Goal: Information Seeking & Learning: Learn about a topic

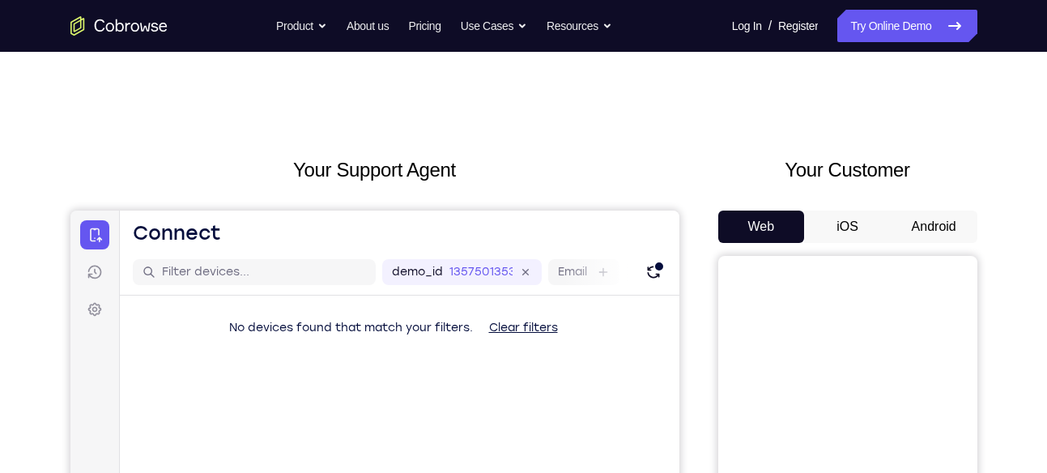
click at [929, 224] on button "Android" at bounding box center [934, 227] width 87 height 32
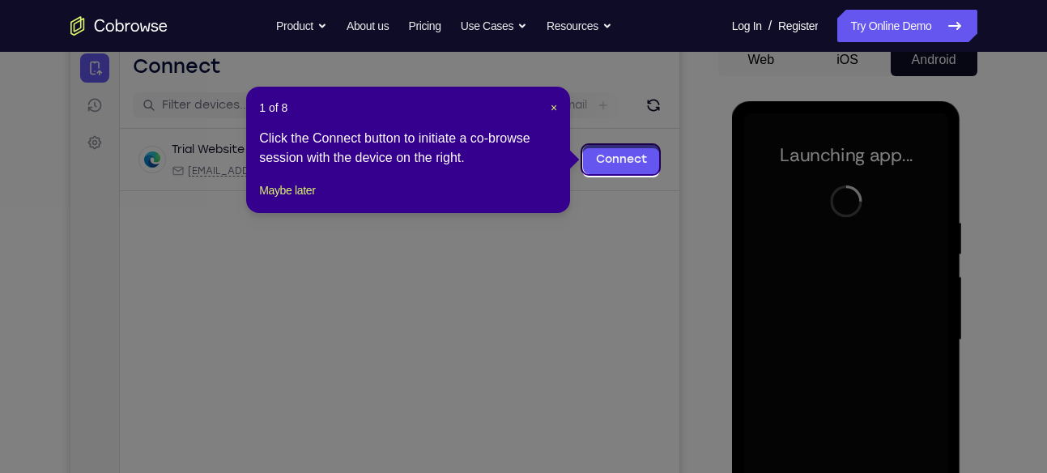
scroll to position [164, 0]
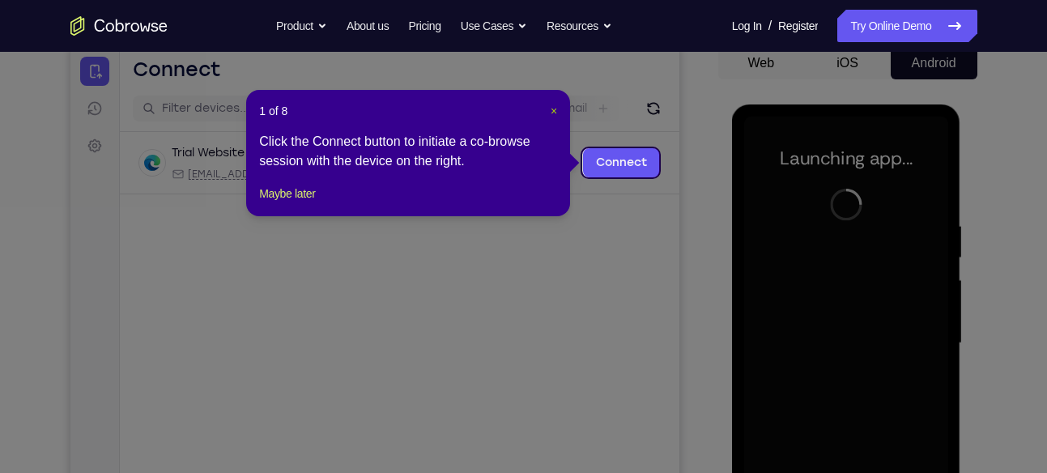
click at [553, 109] on span "×" at bounding box center [554, 110] width 6 height 13
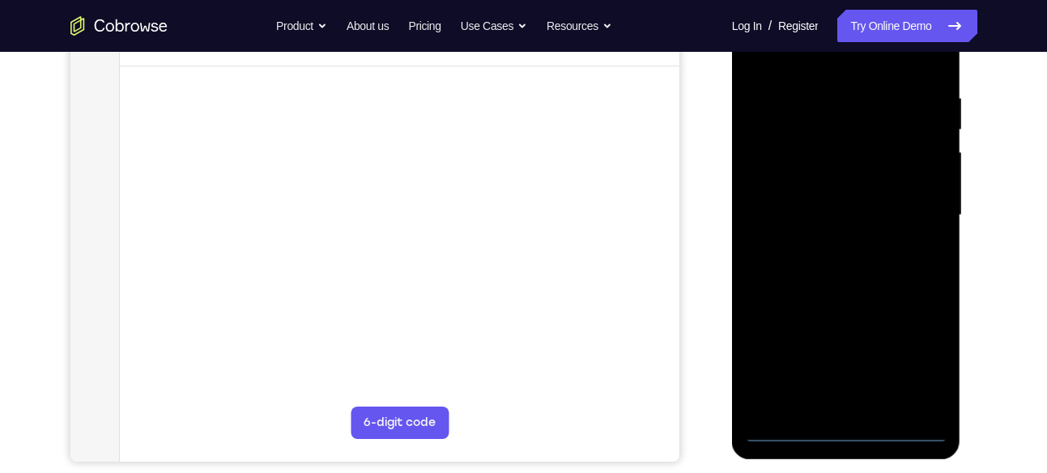
scroll to position [292, 0]
click at [844, 430] on div at bounding box center [846, 214] width 204 height 453
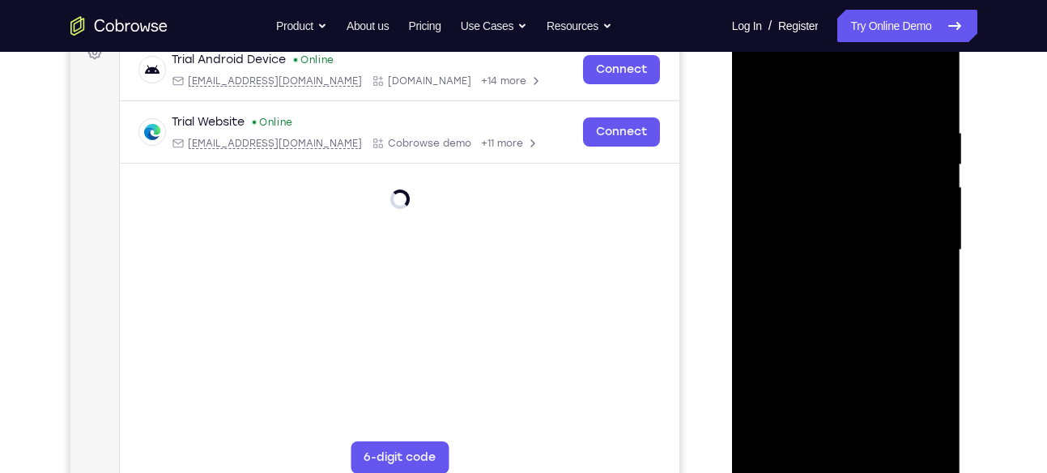
scroll to position [256, 0]
click at [929, 408] on div at bounding box center [846, 250] width 204 height 453
click at [801, 67] on div at bounding box center [846, 250] width 204 height 453
click at [918, 241] on div at bounding box center [846, 250] width 204 height 453
click at [832, 279] on div at bounding box center [846, 250] width 204 height 453
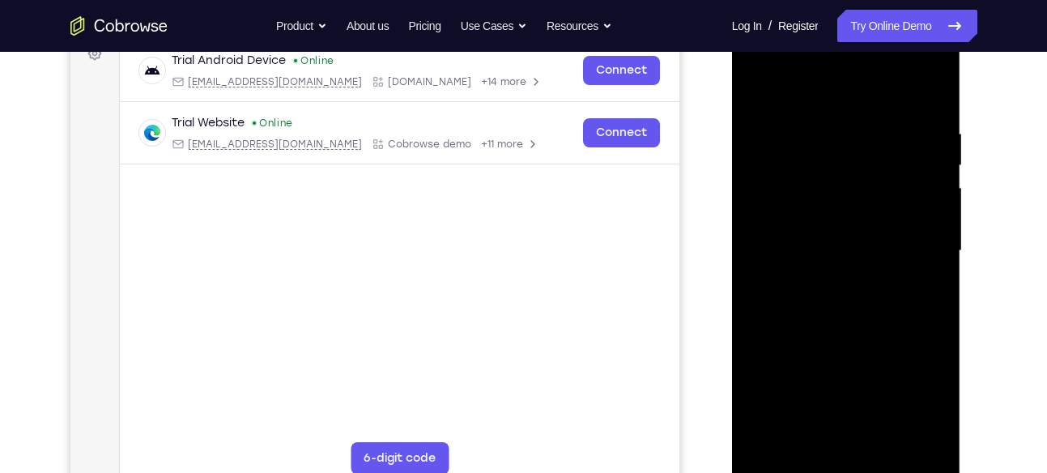
click at [839, 228] on div at bounding box center [846, 250] width 204 height 453
click at [839, 221] on div at bounding box center [846, 250] width 204 height 453
click at [839, 242] on div at bounding box center [846, 250] width 204 height 453
click at [850, 295] on div at bounding box center [846, 250] width 204 height 453
click at [849, 296] on div at bounding box center [846, 250] width 204 height 453
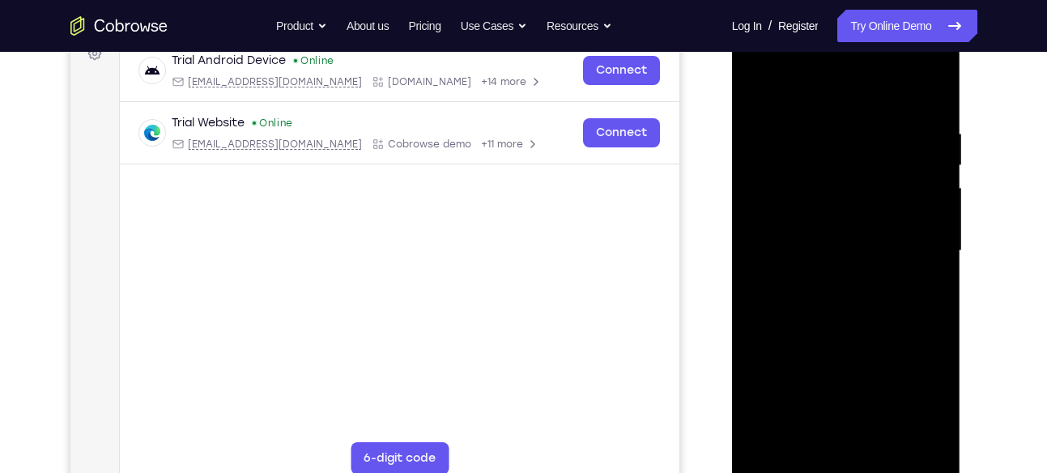
click at [849, 296] on div at bounding box center [846, 250] width 204 height 453
click at [842, 303] on div at bounding box center [846, 250] width 204 height 453
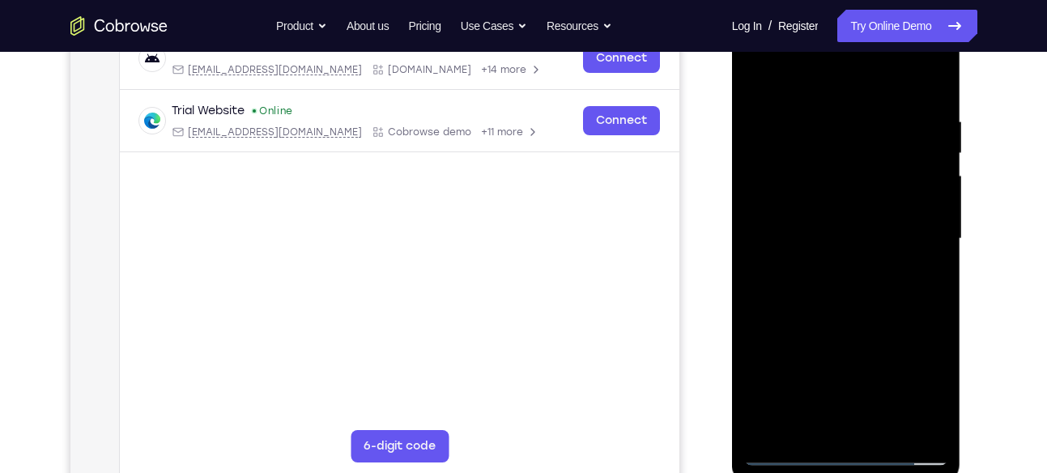
scroll to position [269, 0]
click at [876, 310] on div at bounding box center [846, 237] width 204 height 453
click at [868, 108] on div at bounding box center [846, 237] width 204 height 453
click at [765, 80] on div at bounding box center [846, 237] width 204 height 453
click at [834, 130] on div at bounding box center [846, 237] width 204 height 453
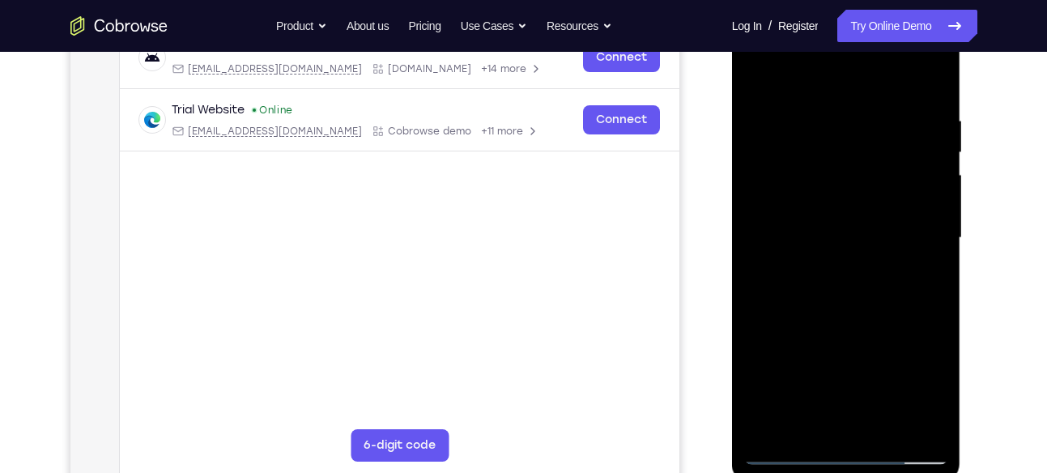
click at [782, 428] on div at bounding box center [846, 237] width 204 height 453
click at [760, 71] on div at bounding box center [846, 237] width 204 height 453
click at [927, 175] on div at bounding box center [846, 237] width 204 height 453
click at [761, 82] on div at bounding box center [846, 237] width 204 height 453
click at [823, 122] on div at bounding box center [846, 237] width 204 height 453
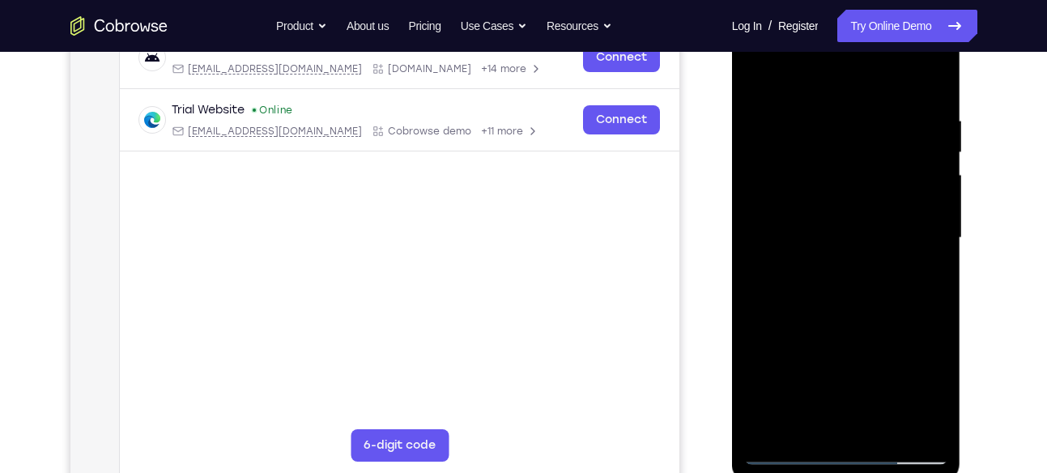
click at [776, 428] on div at bounding box center [846, 237] width 204 height 453
click at [753, 74] on div at bounding box center [846, 237] width 204 height 453
click at [932, 76] on div at bounding box center [846, 237] width 204 height 453
click at [929, 79] on div at bounding box center [846, 237] width 204 height 453
drag, startPoint x: 847, startPoint y: 182, endPoint x: 848, endPoint y: 128, distance: 54.3
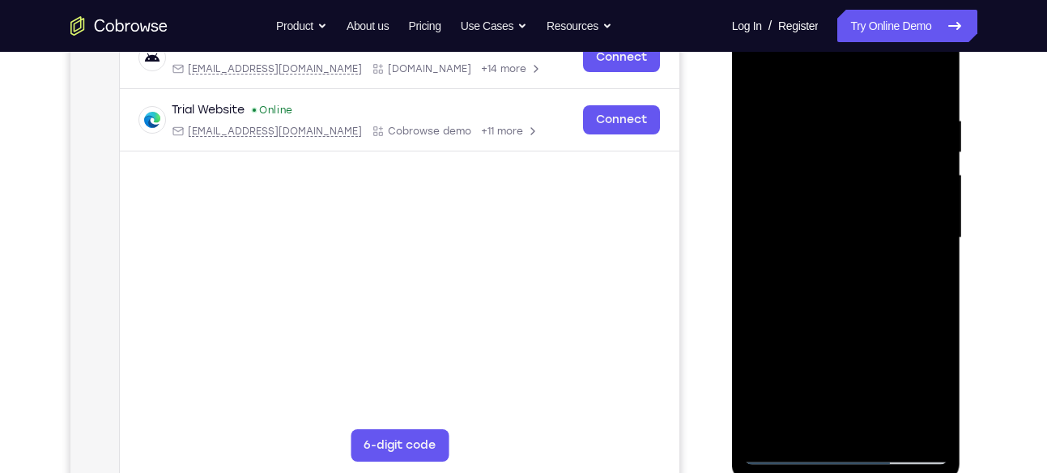
click at [848, 128] on div at bounding box center [846, 237] width 204 height 453
click at [935, 262] on div at bounding box center [846, 237] width 204 height 453
drag, startPoint x: 839, startPoint y: 308, endPoint x: 830, endPoint y: 198, distance: 110.5
click at [830, 198] on div at bounding box center [846, 237] width 204 height 453
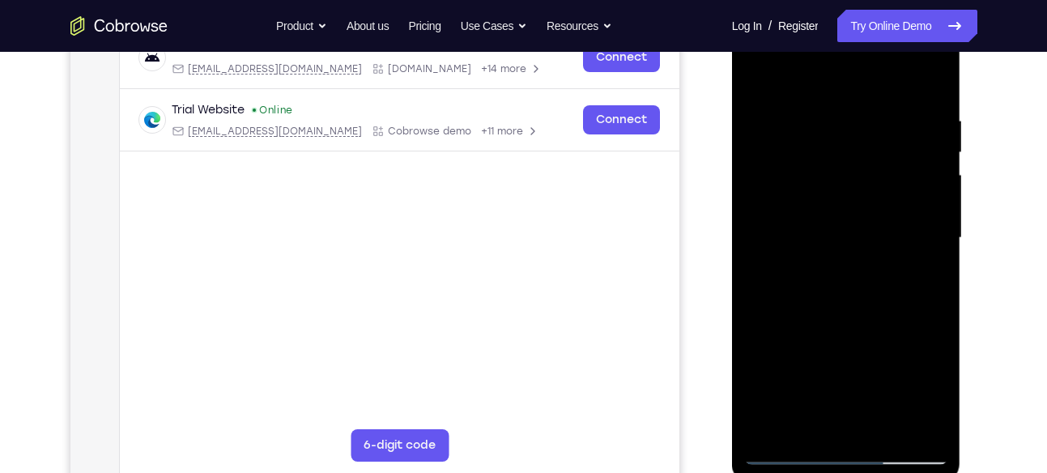
click at [776, 285] on div at bounding box center [846, 237] width 204 height 453
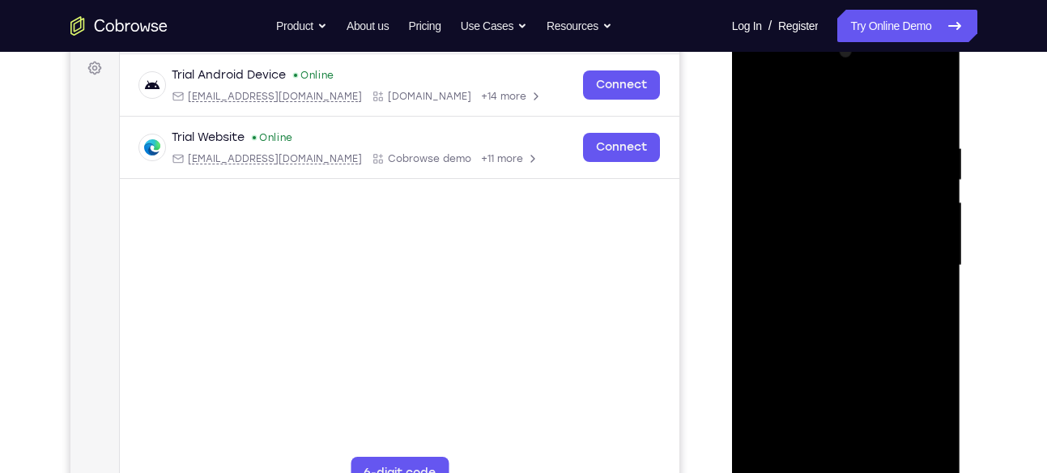
scroll to position [240, 0]
drag, startPoint x: 850, startPoint y: 241, endPoint x: 840, endPoint y: 313, distance: 71.9
click at [840, 313] on div at bounding box center [846, 266] width 204 height 453
click at [761, 101] on div at bounding box center [846, 266] width 204 height 453
drag, startPoint x: 793, startPoint y: 283, endPoint x: 793, endPoint y: 195, distance: 87.4
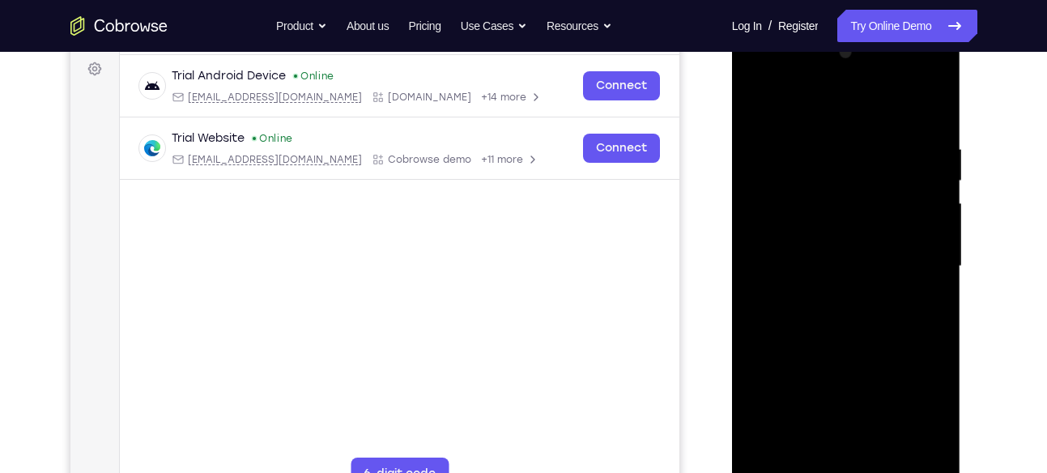
click at [793, 195] on div at bounding box center [846, 266] width 204 height 453
click at [759, 402] on div at bounding box center [846, 266] width 204 height 453
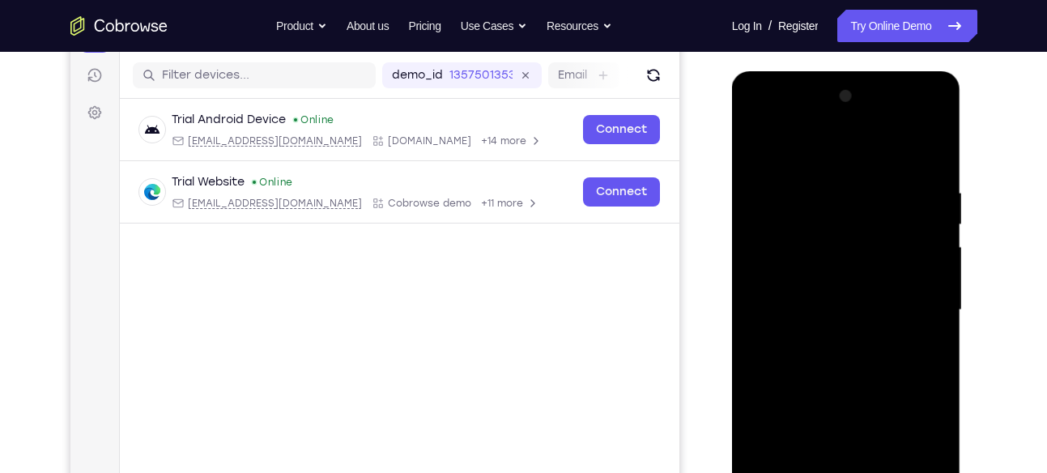
scroll to position [196, 0]
drag, startPoint x: 849, startPoint y: 160, endPoint x: 852, endPoint y: 262, distance: 101.2
click at [852, 262] on div at bounding box center [846, 310] width 204 height 453
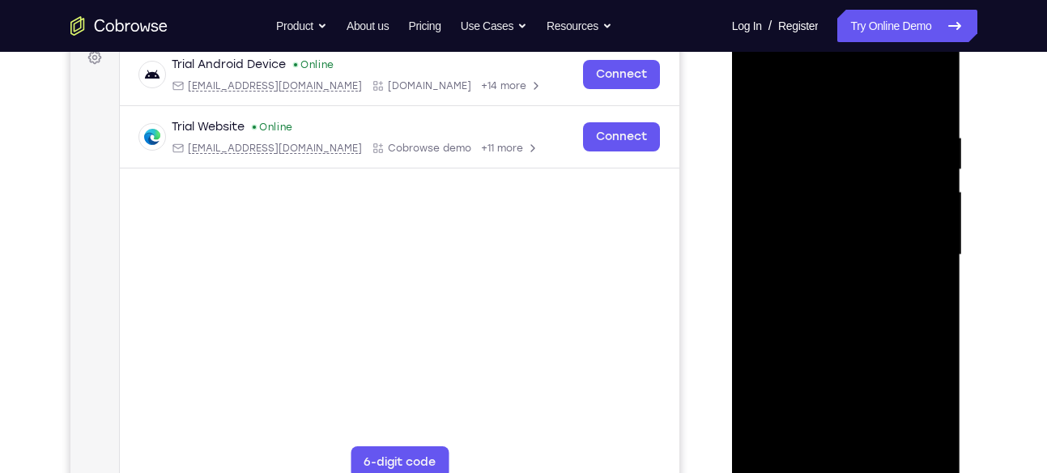
scroll to position [253, 0]
click at [886, 452] on div at bounding box center [846, 254] width 204 height 453
click at [857, 344] on div at bounding box center [846, 254] width 204 height 453
click at [838, 281] on div at bounding box center [846, 254] width 204 height 453
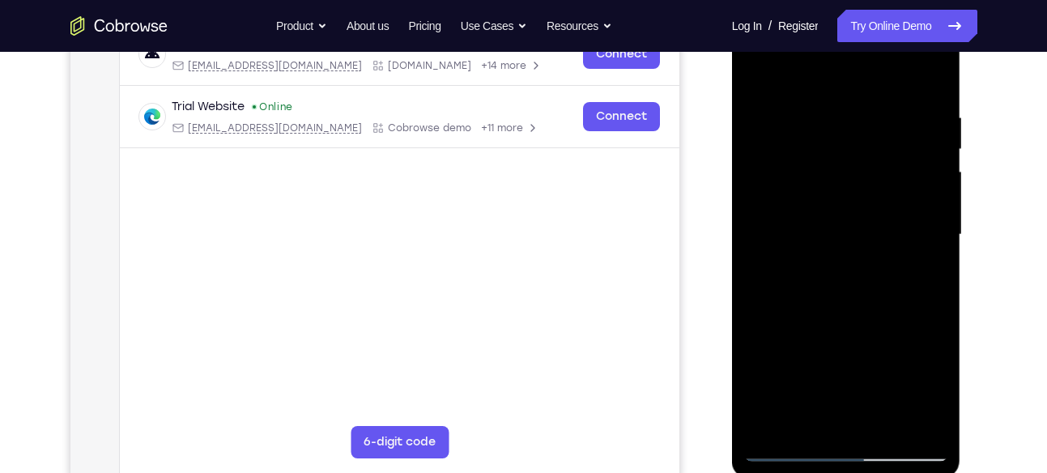
click at [756, 73] on div at bounding box center [846, 234] width 204 height 453
click at [822, 253] on div at bounding box center [846, 234] width 204 height 453
click at [759, 78] on div at bounding box center [846, 234] width 204 height 453
click at [802, 258] on div at bounding box center [846, 234] width 204 height 453
click at [757, 72] on div at bounding box center [846, 234] width 204 height 453
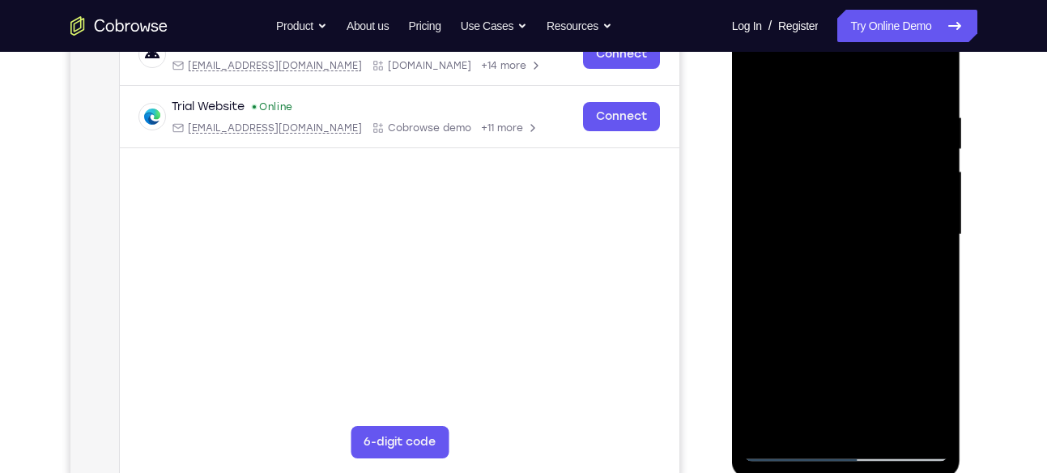
click at [840, 217] on div at bounding box center [846, 234] width 204 height 453
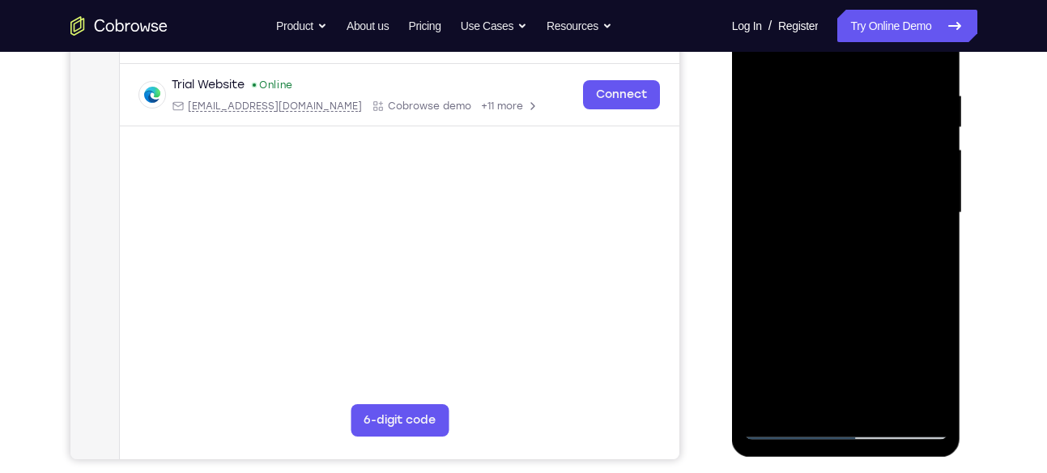
scroll to position [295, 0]
click at [832, 366] on div at bounding box center [846, 211] width 204 height 453
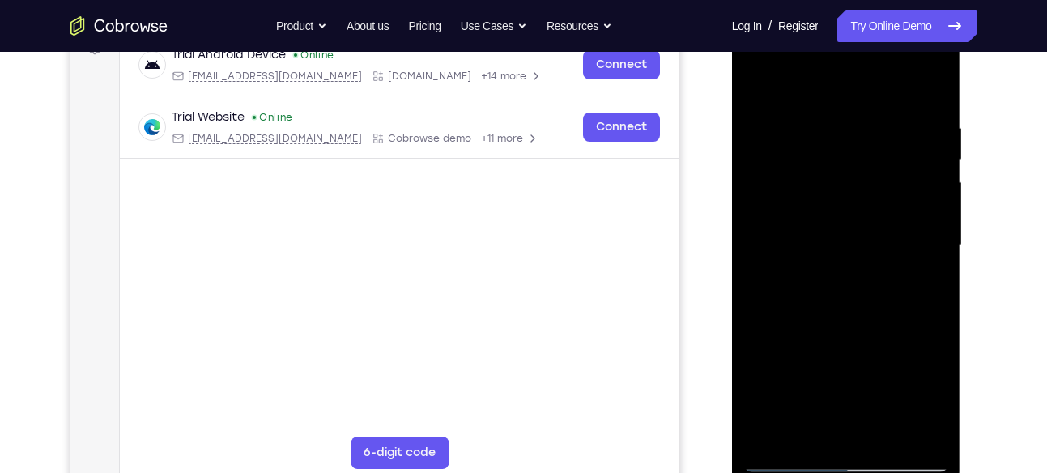
scroll to position [257, 0]
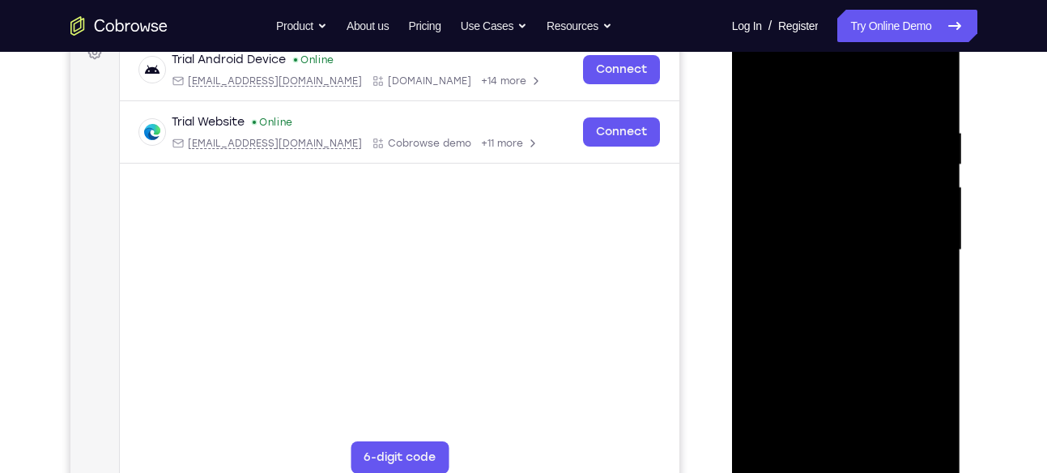
click at [754, 88] on div at bounding box center [846, 249] width 204 height 453
click at [805, 232] on div at bounding box center [846, 249] width 204 height 453
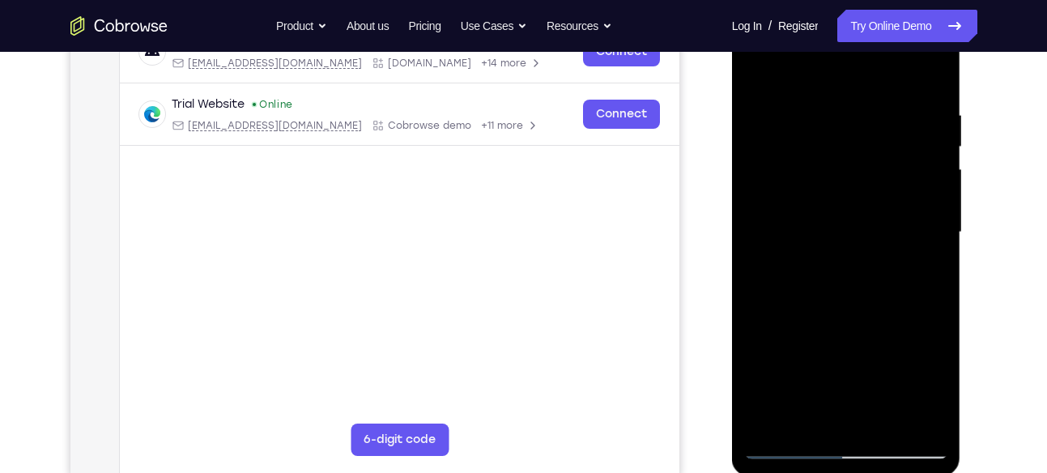
scroll to position [275, 0]
click at [755, 74] on div at bounding box center [846, 231] width 204 height 453
click at [844, 81] on div at bounding box center [846, 231] width 204 height 453
click at [830, 257] on div at bounding box center [846, 231] width 204 height 453
click at [922, 274] on div at bounding box center [846, 231] width 204 height 453
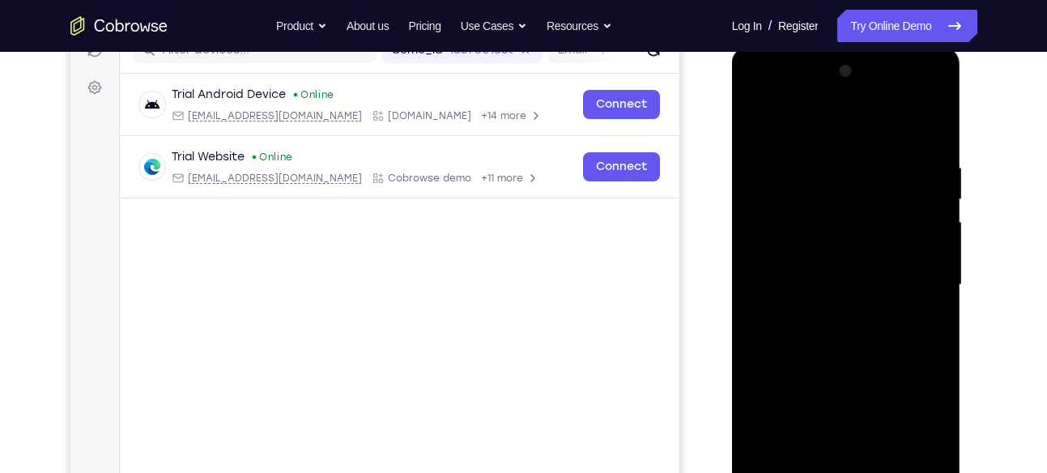
scroll to position [221, 0]
drag, startPoint x: 844, startPoint y: 279, endPoint x: 849, endPoint y: 127, distance: 151.5
click at [849, 127] on div at bounding box center [846, 285] width 204 height 453
click at [803, 219] on div at bounding box center [846, 285] width 204 height 453
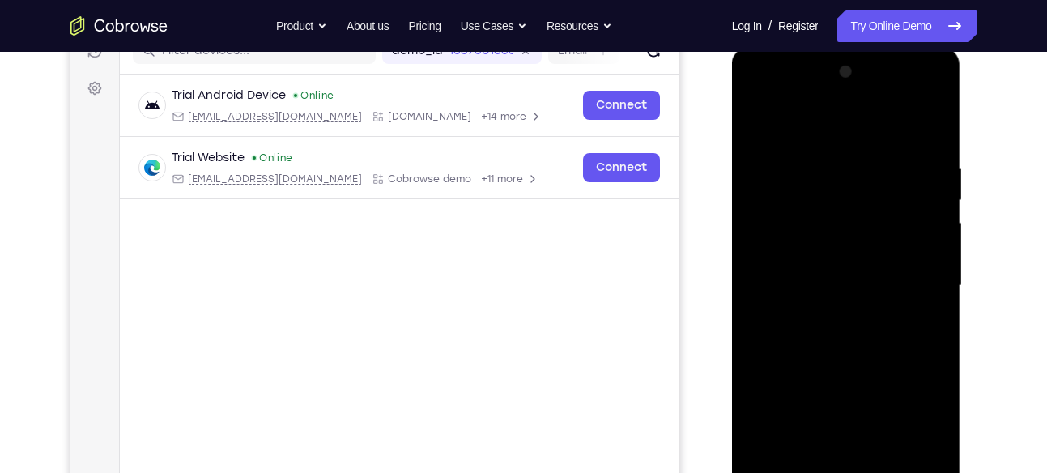
click at [795, 307] on div at bounding box center [846, 285] width 204 height 453
click at [792, 361] on div at bounding box center [846, 285] width 204 height 453
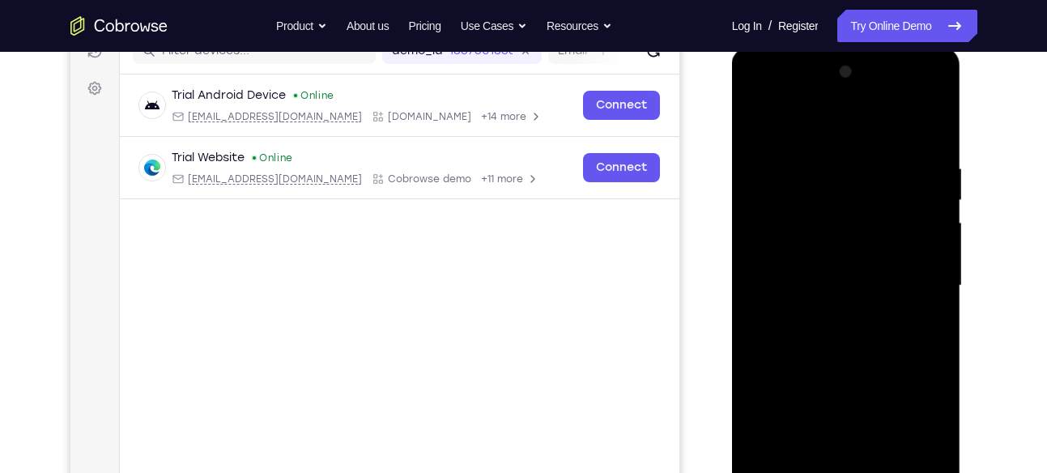
click at [759, 129] on div at bounding box center [846, 285] width 204 height 453
click at [804, 305] on div at bounding box center [846, 285] width 204 height 453
click at [832, 234] on div at bounding box center [846, 285] width 204 height 453
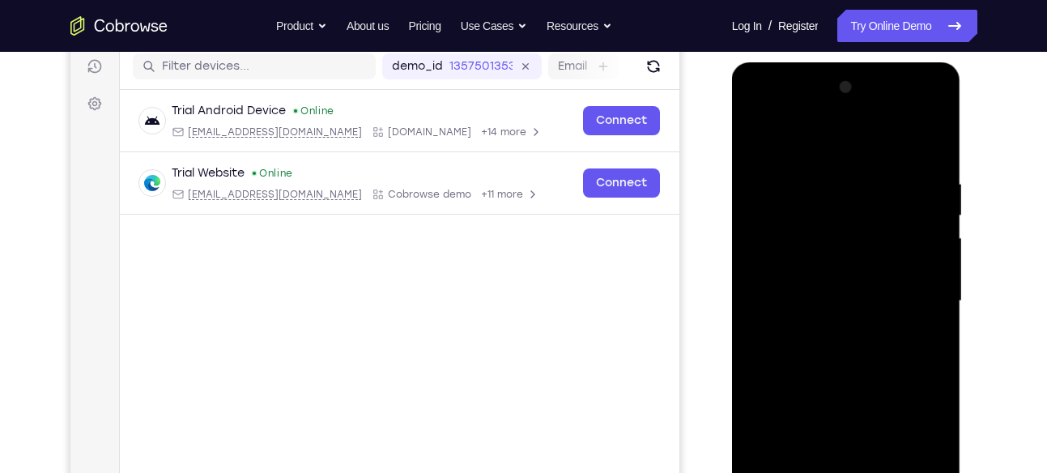
scroll to position [204, 0]
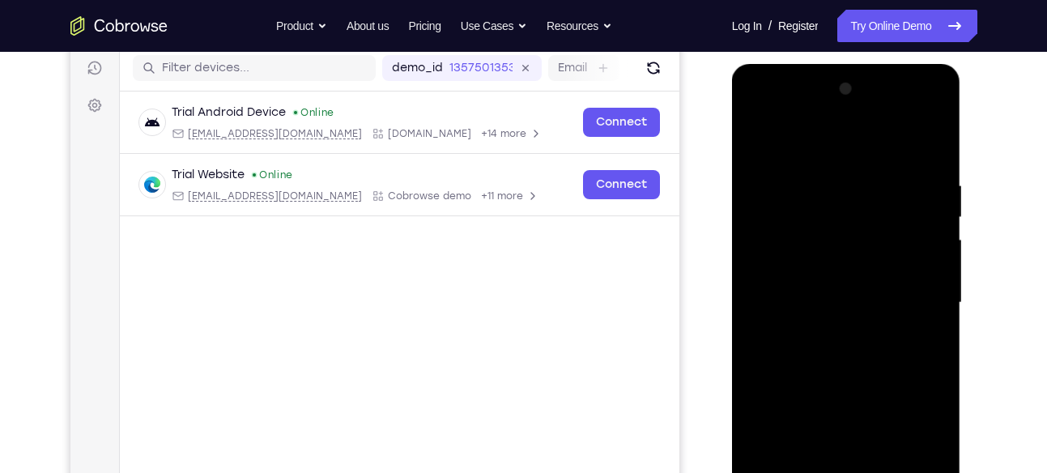
click at [755, 135] on div at bounding box center [846, 302] width 204 height 453
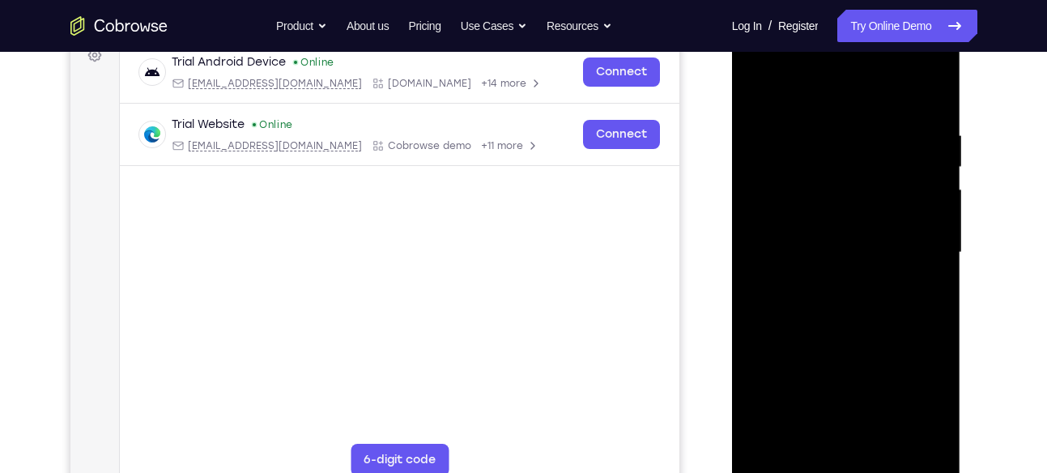
scroll to position [249, 0]
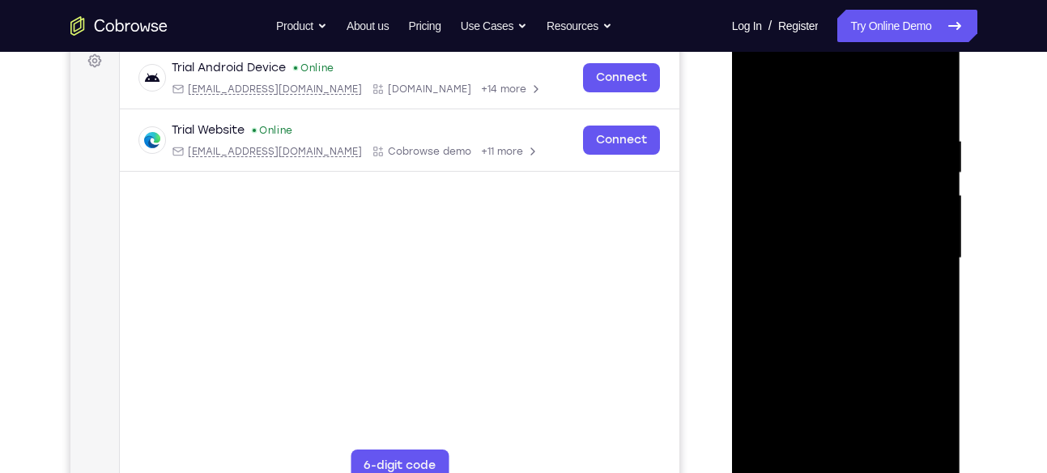
click at [755, 100] on div at bounding box center [846, 258] width 204 height 453
click at [836, 116] on div at bounding box center [846, 258] width 204 height 453
click at [818, 319] on div at bounding box center [846, 258] width 204 height 453
click at [784, 98] on div at bounding box center [846, 258] width 204 height 453
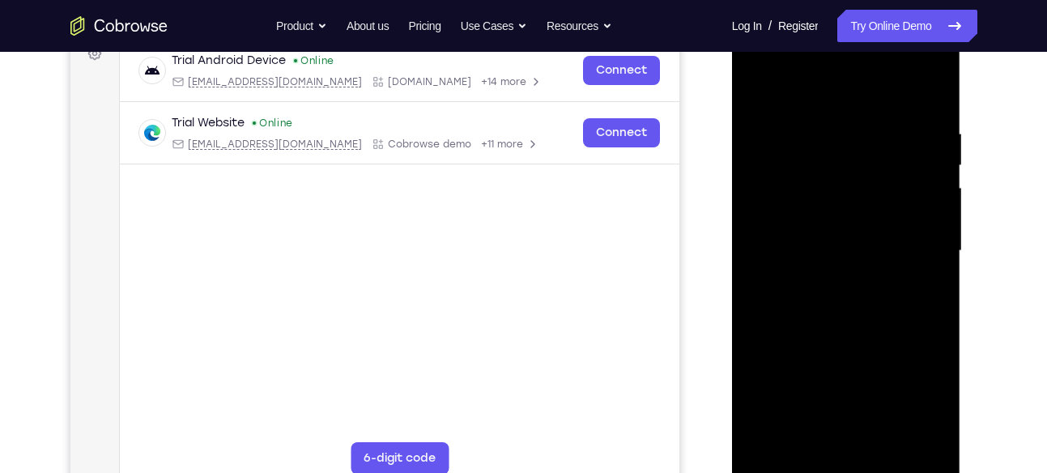
scroll to position [336, 0]
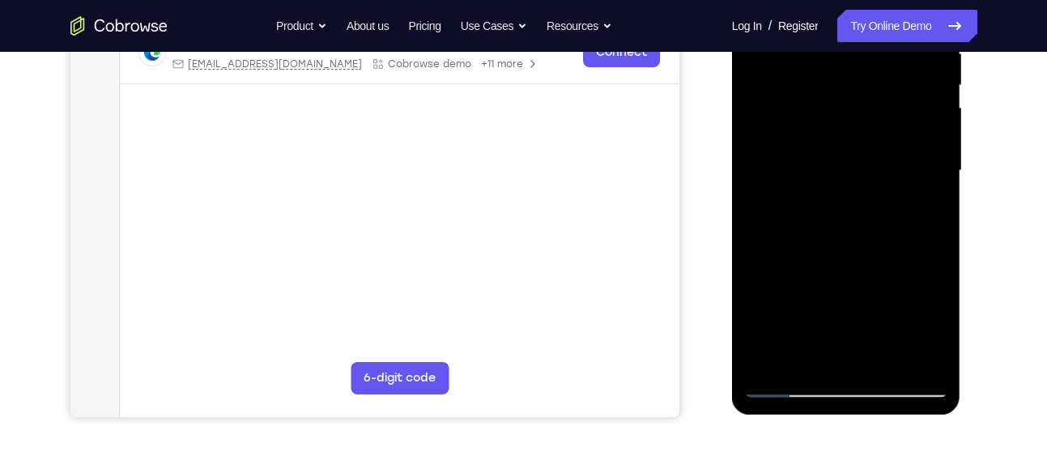
click at [768, 364] on div at bounding box center [846, 170] width 204 height 453
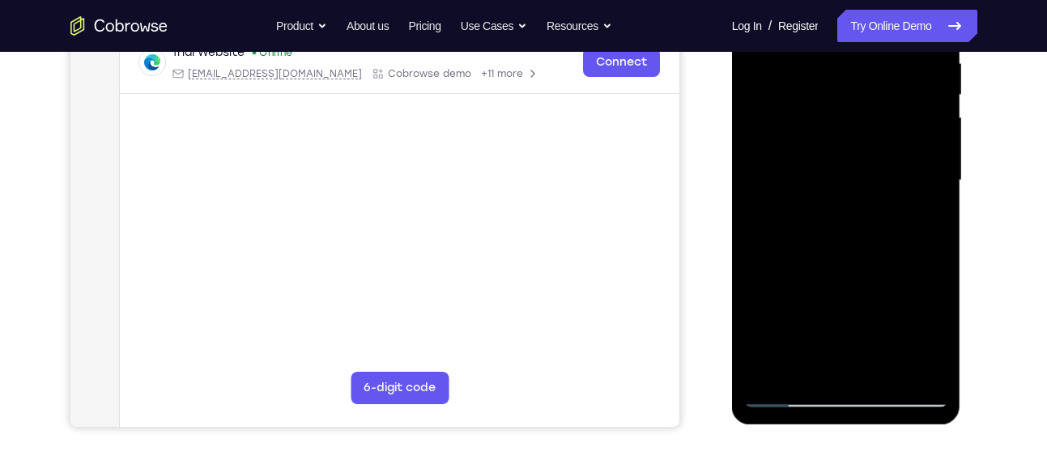
scroll to position [327, 0]
drag, startPoint x: 791, startPoint y: 265, endPoint x: 790, endPoint y: 298, distance: 33.2
click at [790, 298] on div at bounding box center [846, 179] width 204 height 453
click at [822, 63] on div at bounding box center [846, 179] width 204 height 453
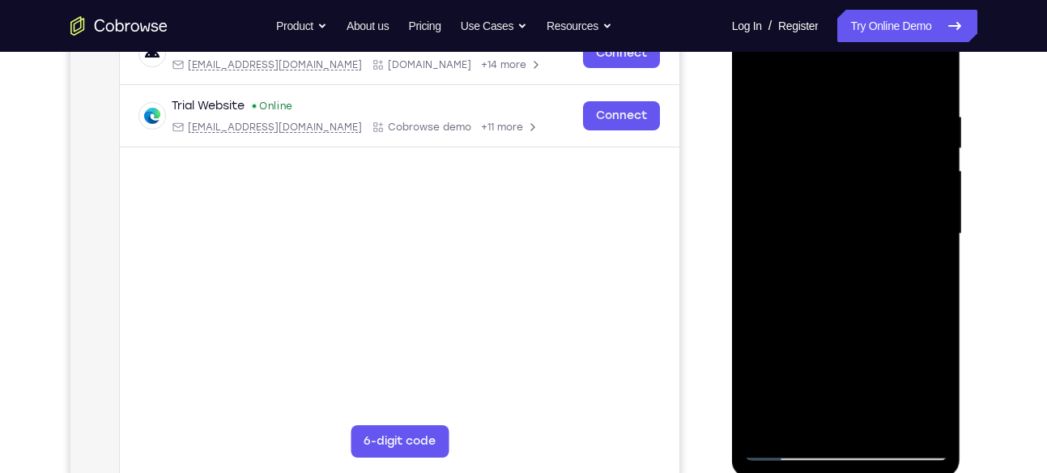
scroll to position [272, 0]
drag, startPoint x: 853, startPoint y: 220, endPoint x: 940, endPoint y: 220, distance: 86.6
click at [940, 220] on div at bounding box center [846, 234] width 204 height 453
click at [929, 79] on div at bounding box center [846, 234] width 204 height 453
drag, startPoint x: 863, startPoint y: 151, endPoint x: 849, endPoint y: 263, distance: 112.6
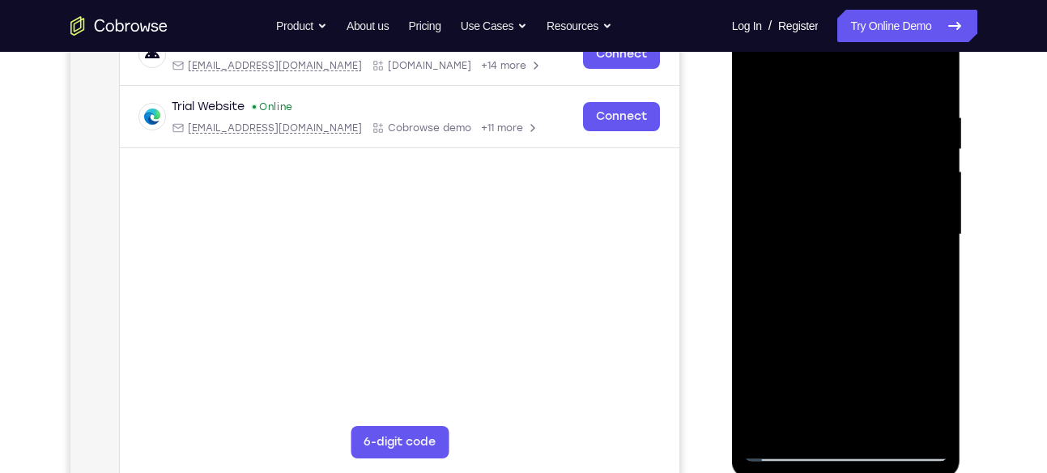
click at [849, 263] on div at bounding box center [846, 234] width 204 height 453
click at [938, 301] on div at bounding box center [846, 234] width 204 height 453
drag, startPoint x: 938, startPoint y: 301, endPoint x: 918, endPoint y: 236, distance: 68.6
click at [918, 236] on div at bounding box center [846, 234] width 204 height 453
click at [935, 246] on div at bounding box center [846, 234] width 204 height 453
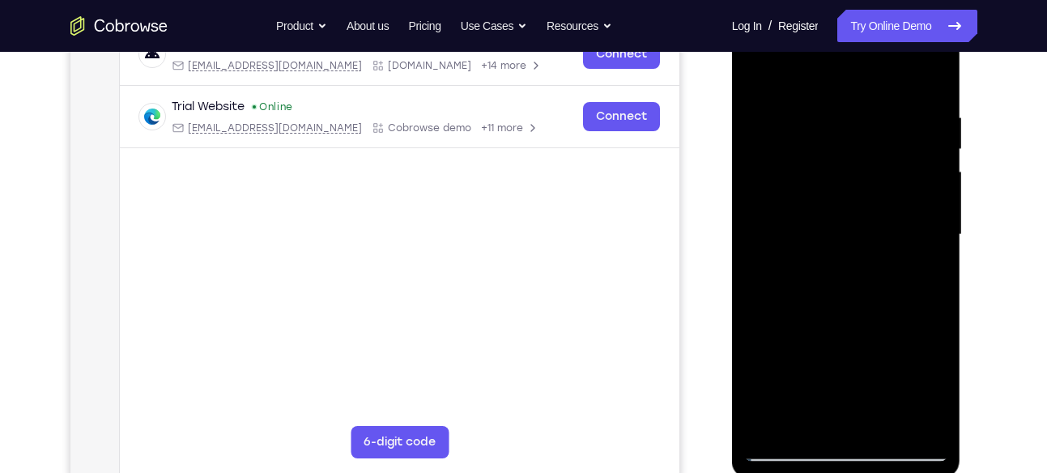
click at [935, 246] on div at bounding box center [846, 234] width 204 height 453
click at [754, 389] on div at bounding box center [846, 234] width 204 height 453
drag, startPoint x: 828, startPoint y: 313, endPoint x: 808, endPoint y: 185, distance: 128.7
click at [808, 185] on div at bounding box center [846, 234] width 204 height 453
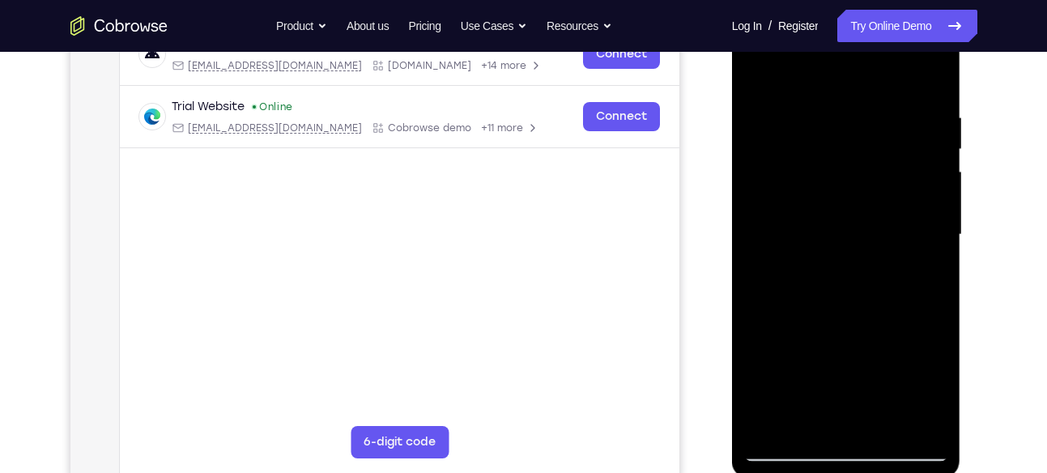
drag, startPoint x: 795, startPoint y: 212, endPoint x: 801, endPoint y: 306, distance: 94.1
click at [801, 306] on div at bounding box center [846, 234] width 204 height 453
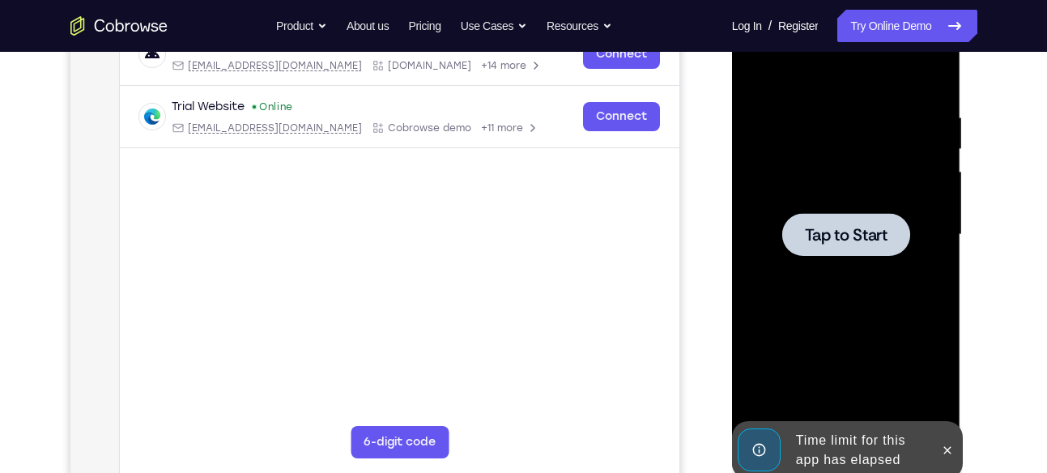
click at [751, 210] on div at bounding box center [846, 234] width 204 height 453
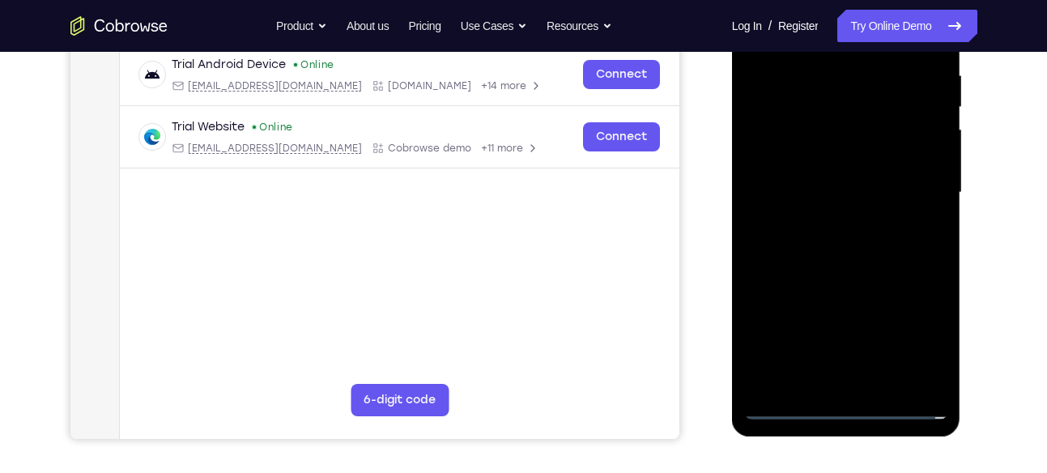
scroll to position [315, 0]
click at [845, 399] on div at bounding box center [846, 191] width 204 height 453
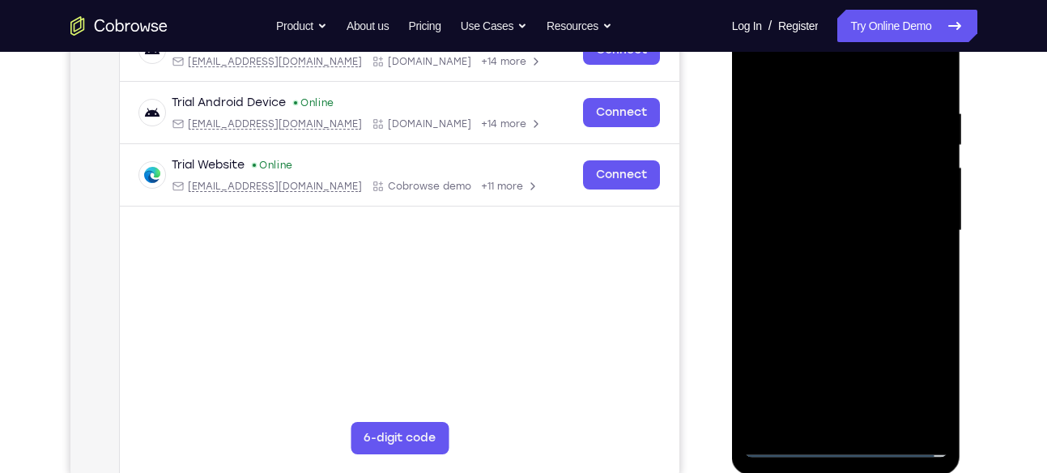
scroll to position [275, 0]
click at [844, 443] on div at bounding box center [846, 231] width 204 height 453
click at [912, 368] on div at bounding box center [846, 231] width 204 height 453
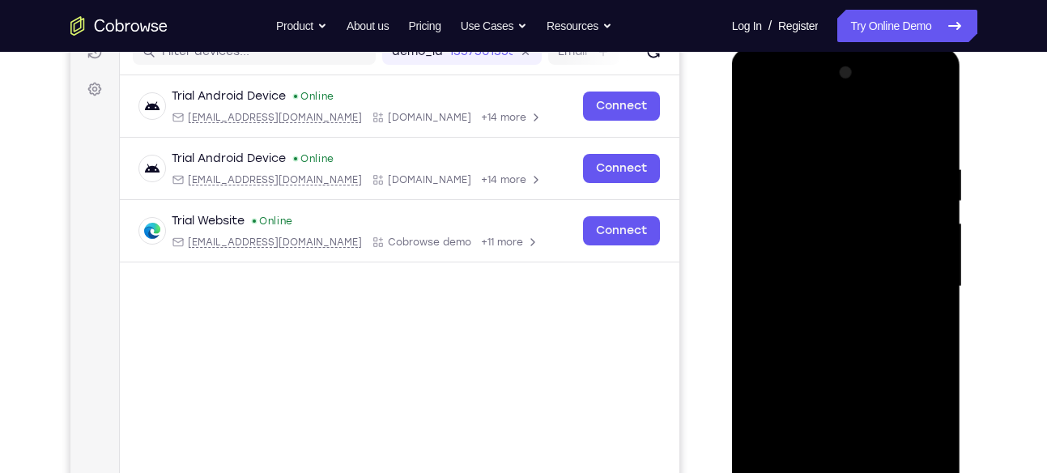
scroll to position [219, 0]
click at [914, 427] on div at bounding box center [846, 287] width 204 height 453
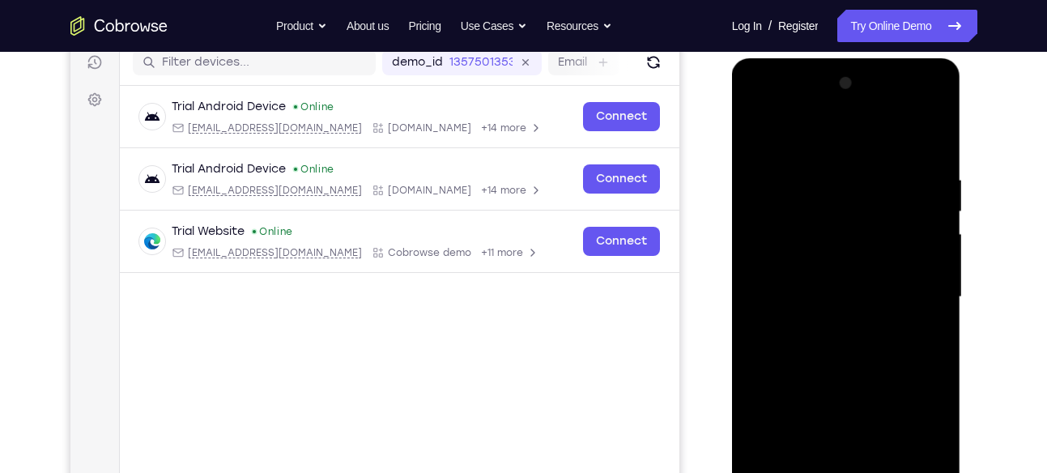
scroll to position [209, 0]
click at [800, 104] on div at bounding box center [846, 297] width 204 height 453
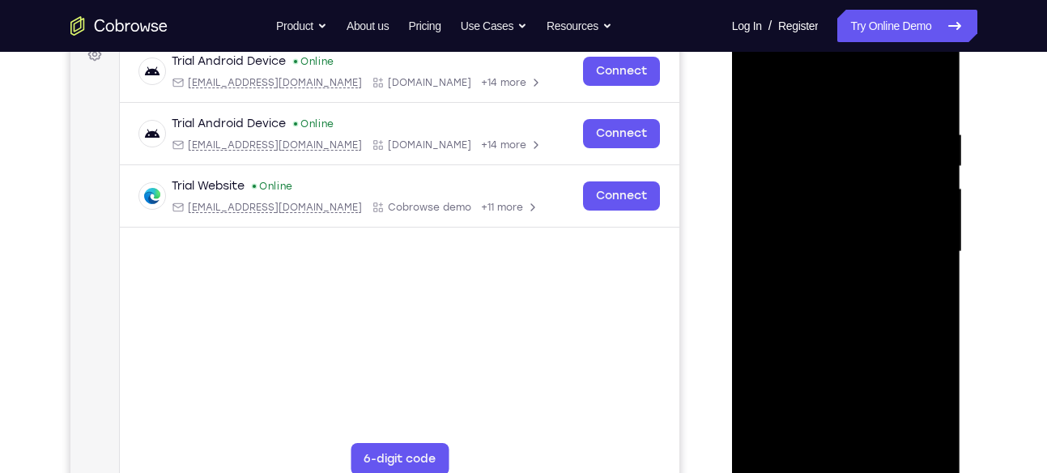
scroll to position [256, 0]
click at [921, 247] on div at bounding box center [846, 250] width 204 height 453
click at [827, 277] on div at bounding box center [846, 250] width 204 height 453
click at [846, 219] on div at bounding box center [846, 250] width 204 height 453
click at [838, 221] on div at bounding box center [846, 250] width 204 height 453
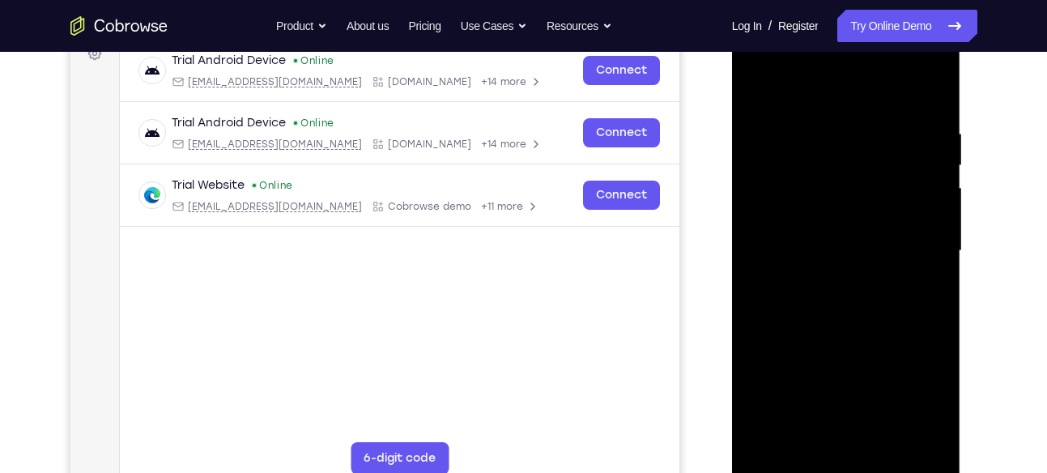
click at [830, 248] on div at bounding box center [846, 250] width 204 height 453
click at [828, 303] on div at bounding box center [846, 250] width 204 height 453
click at [842, 299] on div at bounding box center [846, 250] width 204 height 453
click at [849, 312] on div at bounding box center [846, 250] width 204 height 453
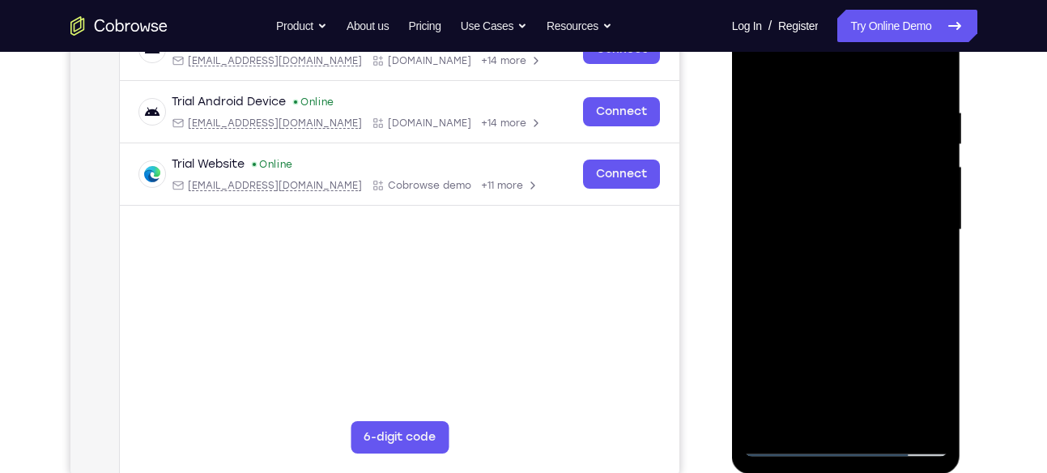
scroll to position [281, 0]
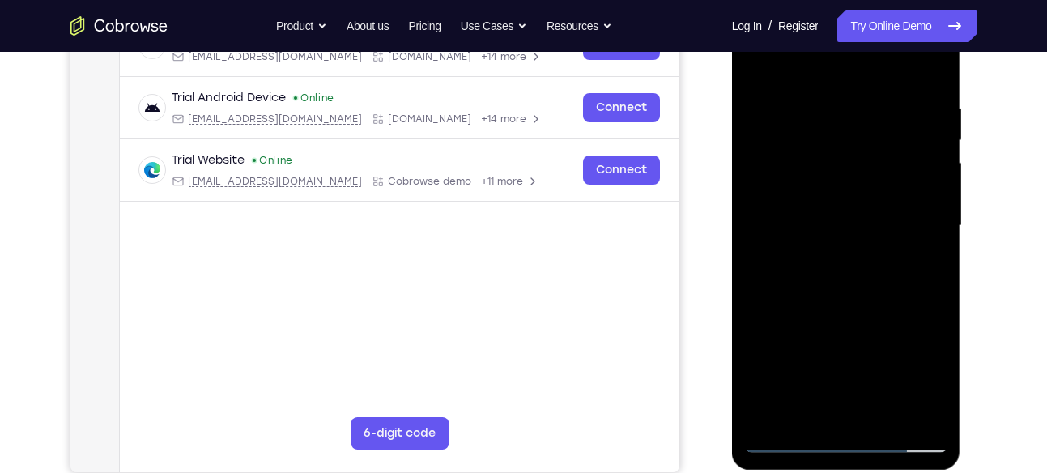
drag, startPoint x: 832, startPoint y: 341, endPoint x: 832, endPoint y: 275, distance: 65.6
click at [832, 275] on div at bounding box center [846, 225] width 204 height 453
click at [845, 242] on div at bounding box center [846, 225] width 204 height 453
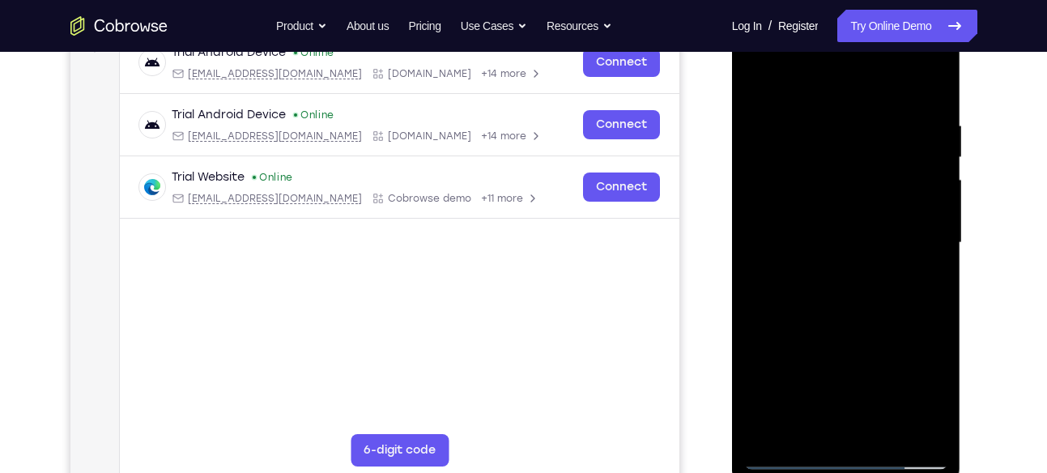
scroll to position [266, 0]
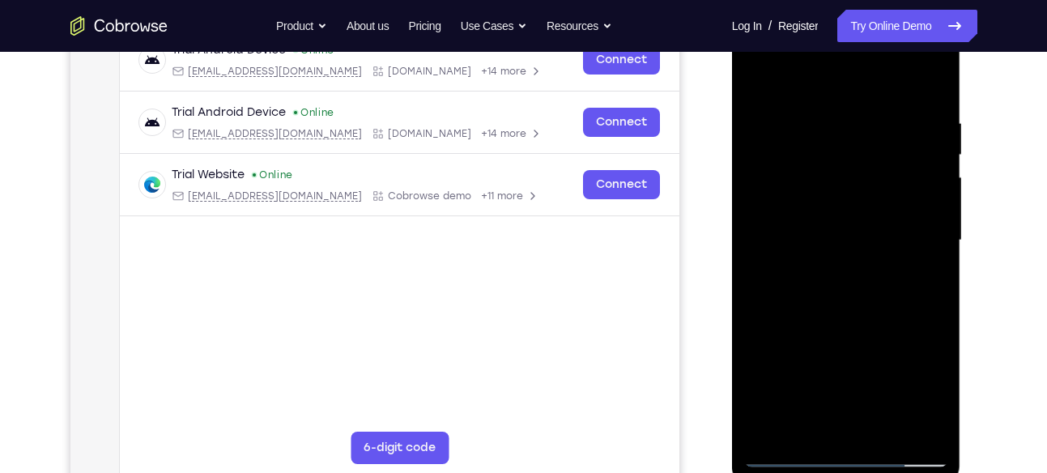
click at [815, 165] on div at bounding box center [846, 240] width 204 height 453
click at [822, 205] on div at bounding box center [846, 240] width 204 height 453
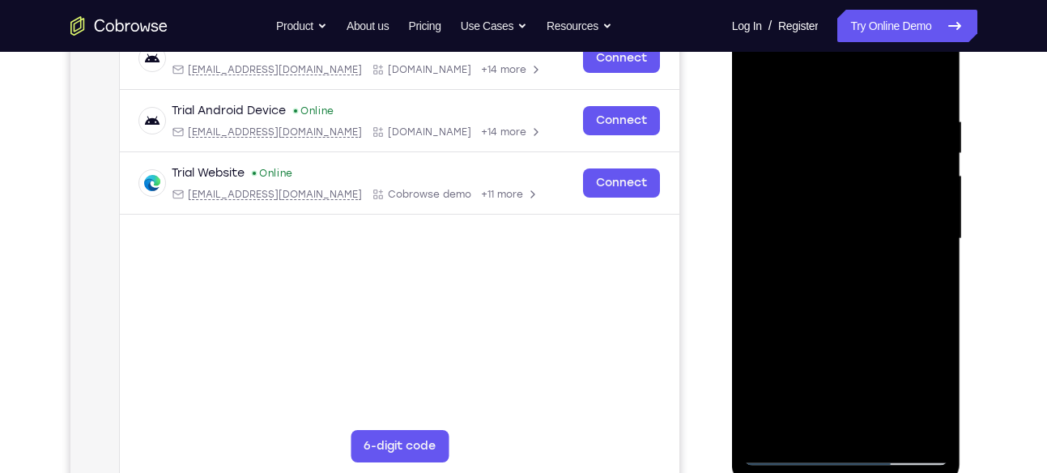
click at [832, 308] on div at bounding box center [846, 238] width 204 height 453
click at [938, 275] on div at bounding box center [846, 238] width 204 height 453
click at [759, 392] on div at bounding box center [846, 238] width 204 height 453
drag, startPoint x: 825, startPoint y: 312, endPoint x: 827, endPoint y: 169, distance: 142.5
click at [827, 169] on div at bounding box center [846, 238] width 204 height 453
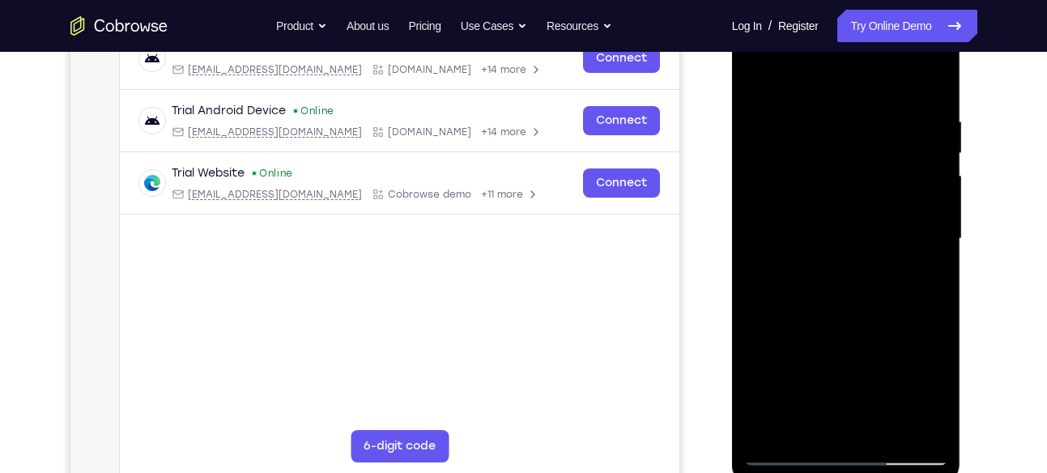
drag, startPoint x: 823, startPoint y: 322, endPoint x: 827, endPoint y: 147, distance: 174.9
click at [827, 147] on div at bounding box center [846, 238] width 204 height 453
drag, startPoint x: 809, startPoint y: 285, endPoint x: 812, endPoint y: 172, distance: 113.4
click at [812, 172] on div at bounding box center [846, 238] width 204 height 453
drag, startPoint x: 825, startPoint y: 307, endPoint x: 840, endPoint y: 134, distance: 173.9
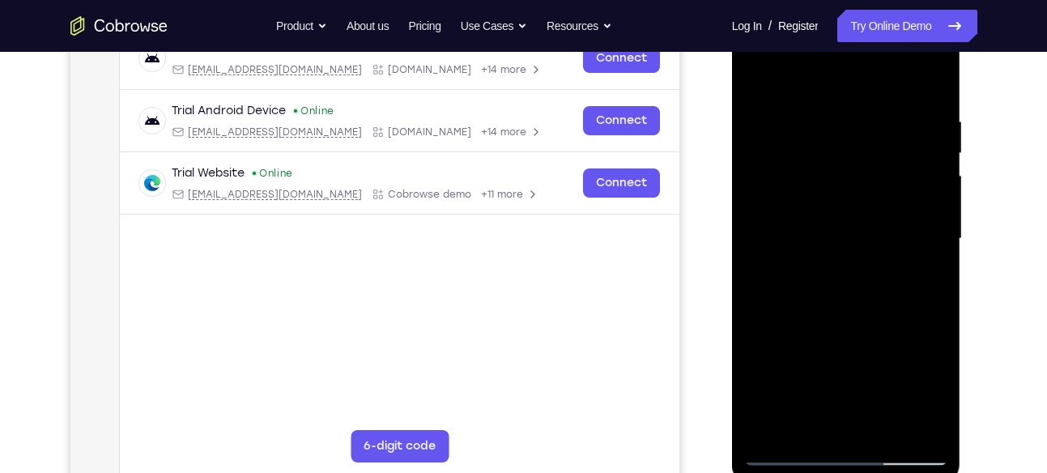
click at [840, 134] on div at bounding box center [846, 238] width 204 height 453
drag, startPoint x: 819, startPoint y: 334, endPoint x: 844, endPoint y: 94, distance: 241.0
click at [844, 94] on div at bounding box center [846, 238] width 204 height 453
click at [809, 233] on div at bounding box center [846, 238] width 204 height 453
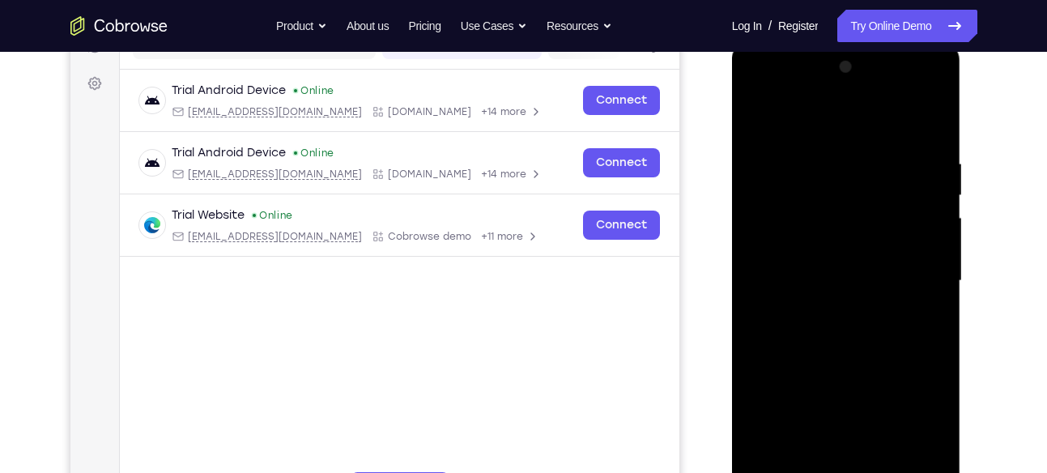
scroll to position [215, 0]
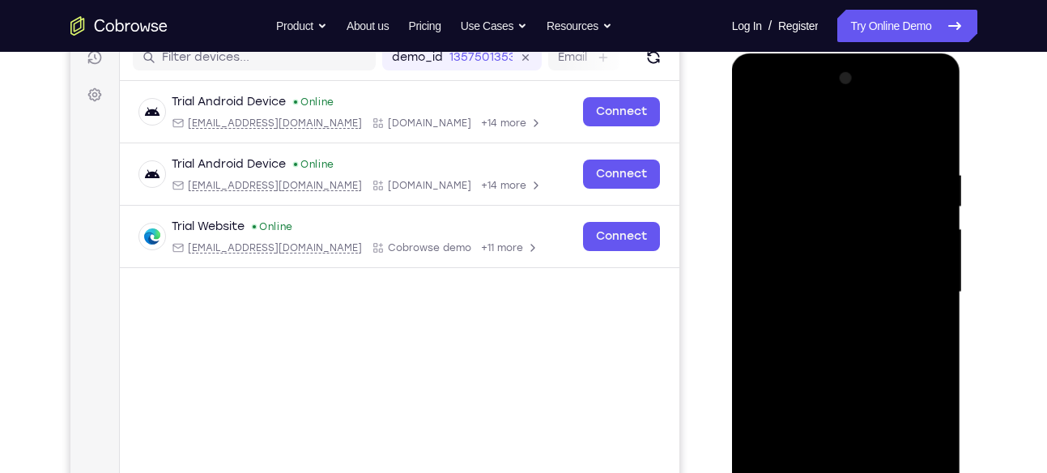
drag, startPoint x: 810, startPoint y: 199, endPoint x: 827, endPoint y: 287, distance: 89.2
click at [827, 287] on div at bounding box center [846, 292] width 204 height 453
click at [834, 184] on div at bounding box center [846, 292] width 204 height 453
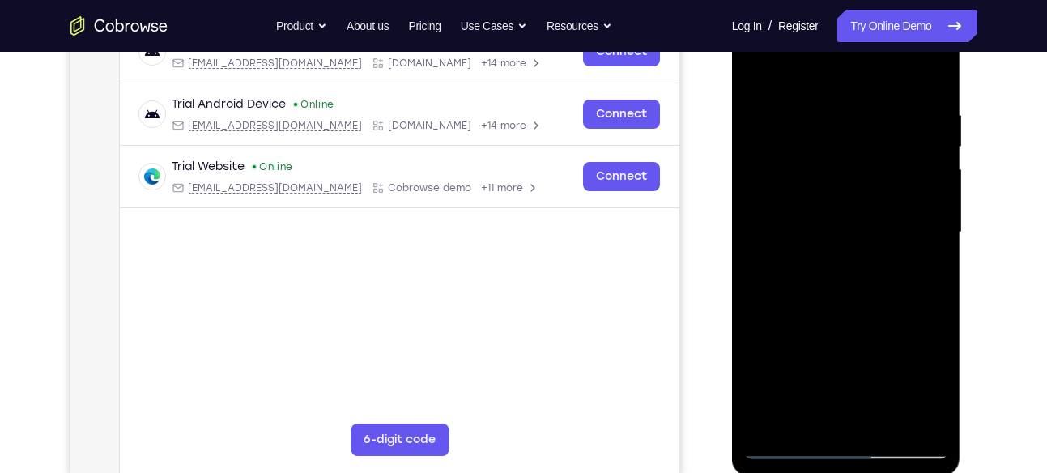
scroll to position [275, 0]
click at [778, 421] on div at bounding box center [846, 231] width 204 height 453
click at [759, 68] on div at bounding box center [846, 231] width 204 height 453
click at [878, 160] on div at bounding box center [846, 231] width 204 height 453
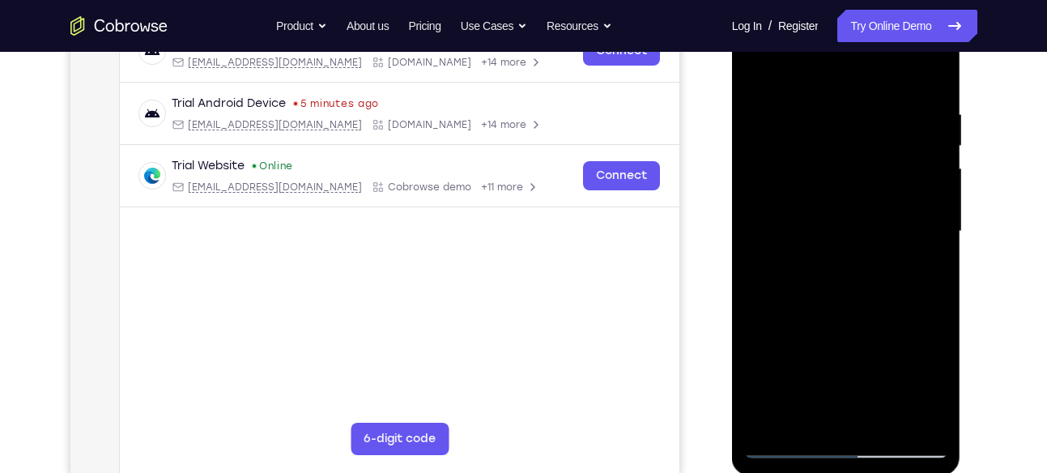
click at [772, 418] on div at bounding box center [846, 231] width 204 height 453
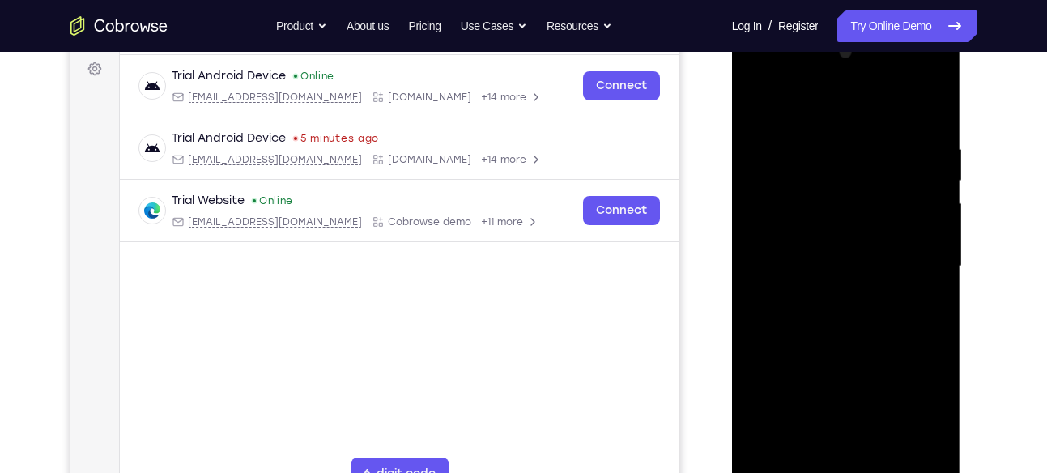
scroll to position [240, 0]
drag, startPoint x: 846, startPoint y: 266, endPoint x: 836, endPoint y: 300, distance: 34.6
click at [836, 300] on div at bounding box center [846, 266] width 204 height 453
drag, startPoint x: 793, startPoint y: 137, endPoint x: 785, endPoint y: 222, distance: 85.4
click at [785, 222] on div at bounding box center [846, 266] width 204 height 453
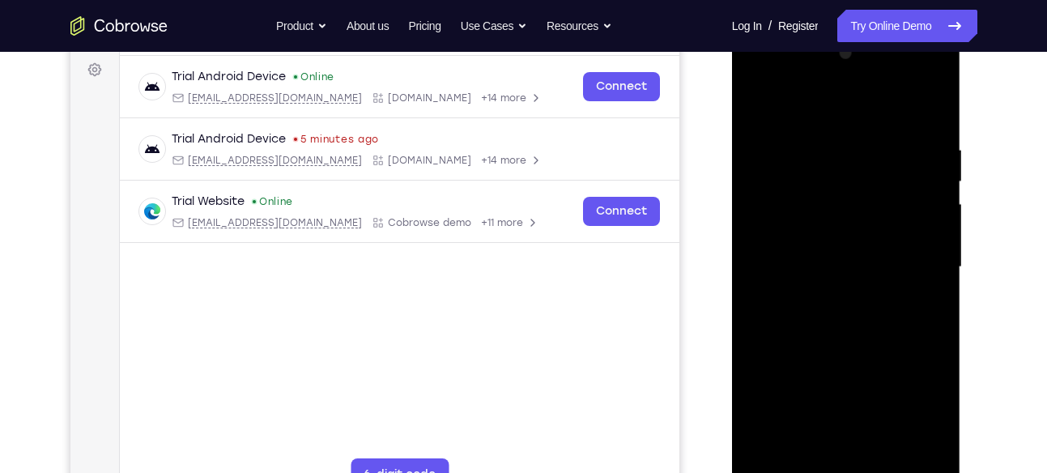
click at [781, 183] on div at bounding box center [846, 266] width 204 height 453
click at [755, 104] on div at bounding box center [846, 266] width 204 height 453
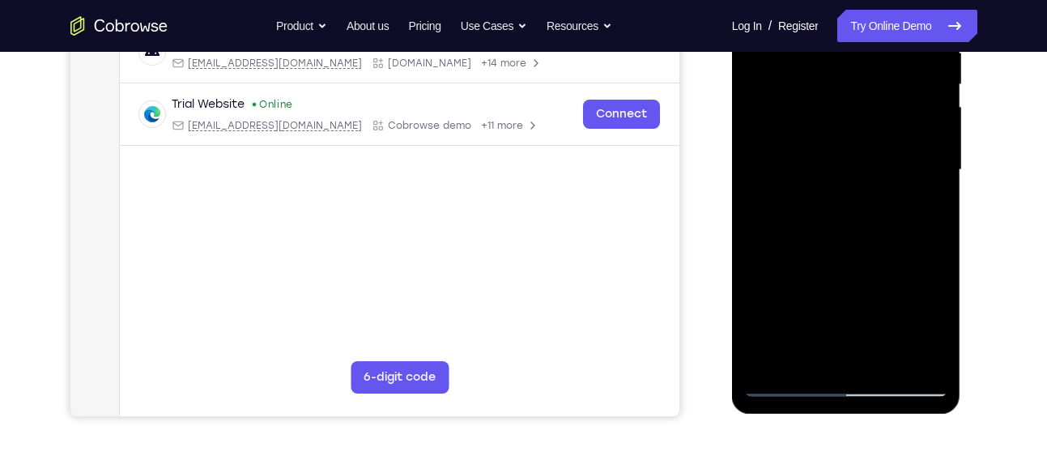
scroll to position [338, 0]
click at [769, 362] on div at bounding box center [846, 169] width 204 height 453
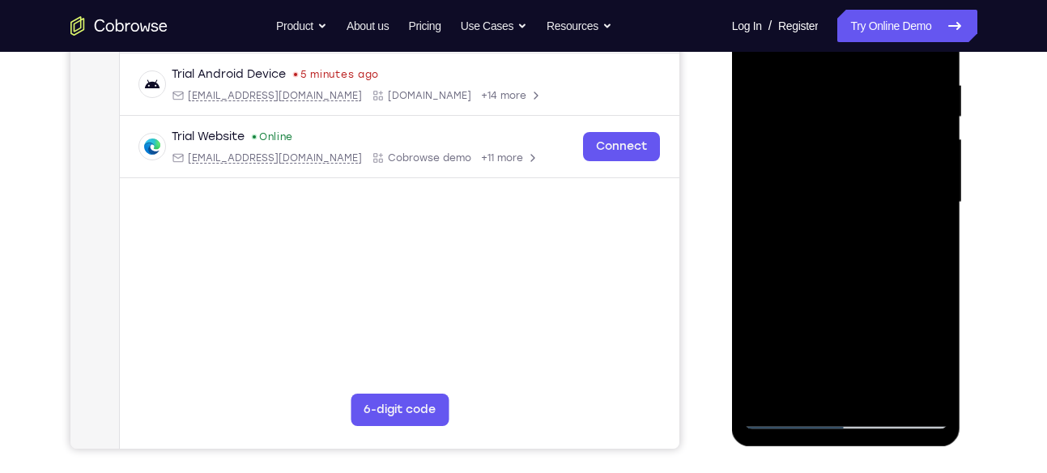
scroll to position [302, 0]
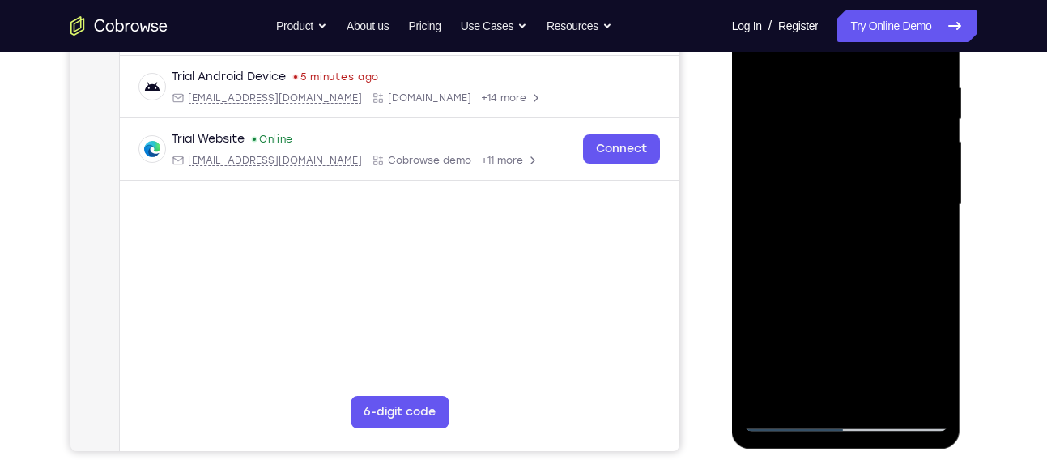
drag, startPoint x: 845, startPoint y: 243, endPoint x: 855, endPoint y: 350, distance: 107.3
click at [855, 350] on div at bounding box center [846, 204] width 204 height 453
drag, startPoint x: 861, startPoint y: 117, endPoint x: 876, endPoint y: 266, distance: 149.7
click at [876, 266] on div at bounding box center [846, 204] width 204 height 453
click at [779, 387] on div at bounding box center [846, 204] width 204 height 453
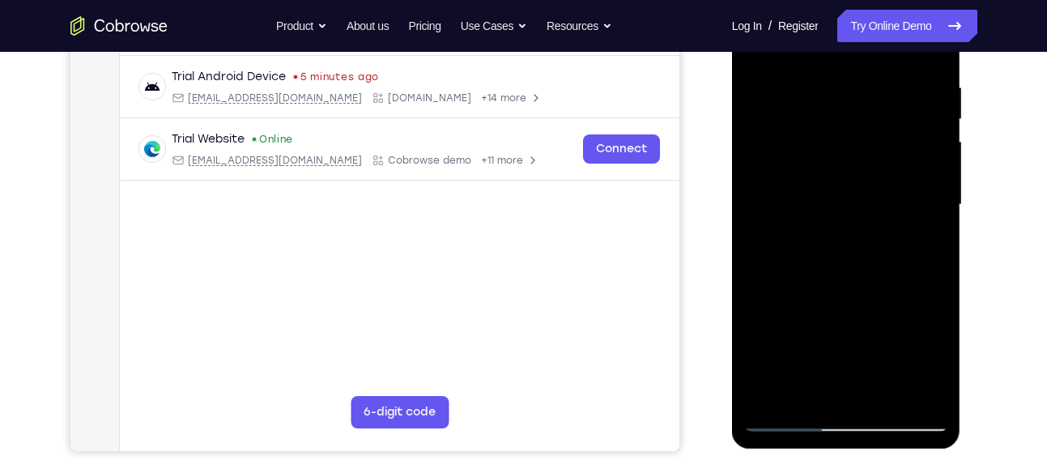
click at [779, 387] on div at bounding box center [846, 204] width 204 height 453
click at [883, 397] on div at bounding box center [846, 204] width 204 height 453
click at [857, 297] on div at bounding box center [846, 204] width 204 height 453
click at [834, 72] on div at bounding box center [846, 204] width 204 height 453
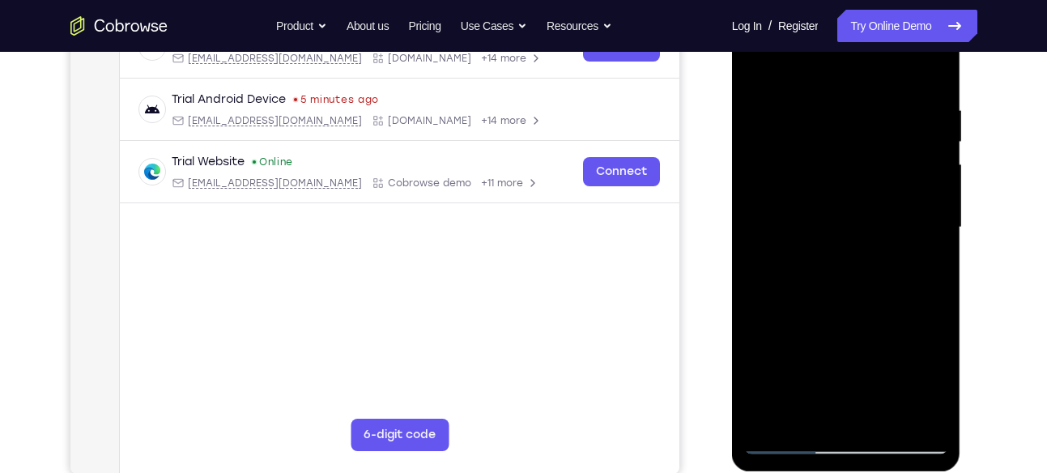
scroll to position [277, 0]
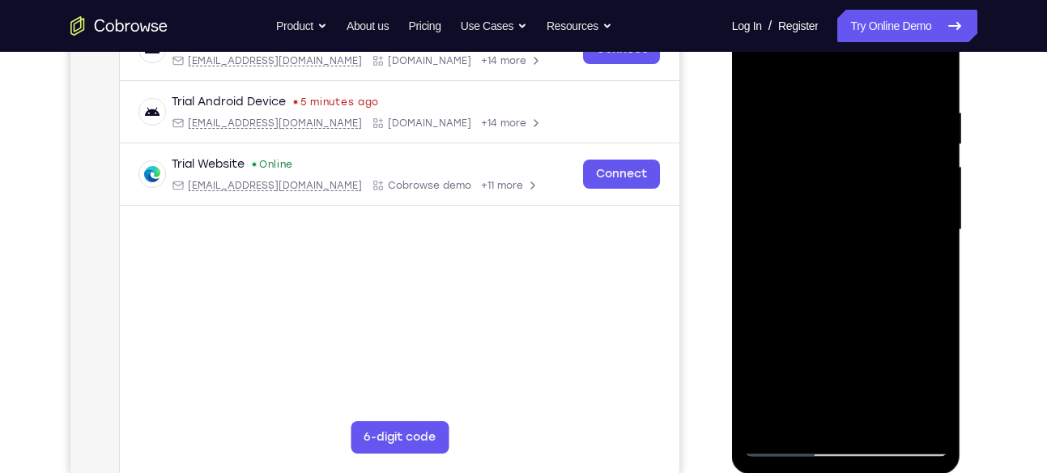
click at [776, 83] on div at bounding box center [846, 229] width 204 height 453
click at [760, 66] on div at bounding box center [846, 229] width 204 height 453
drag, startPoint x: 827, startPoint y: 168, endPoint x: 819, endPoint y: 324, distance: 155.7
click at [819, 324] on div at bounding box center [846, 229] width 204 height 453
